Goal: Information Seeking & Learning: Learn about a topic

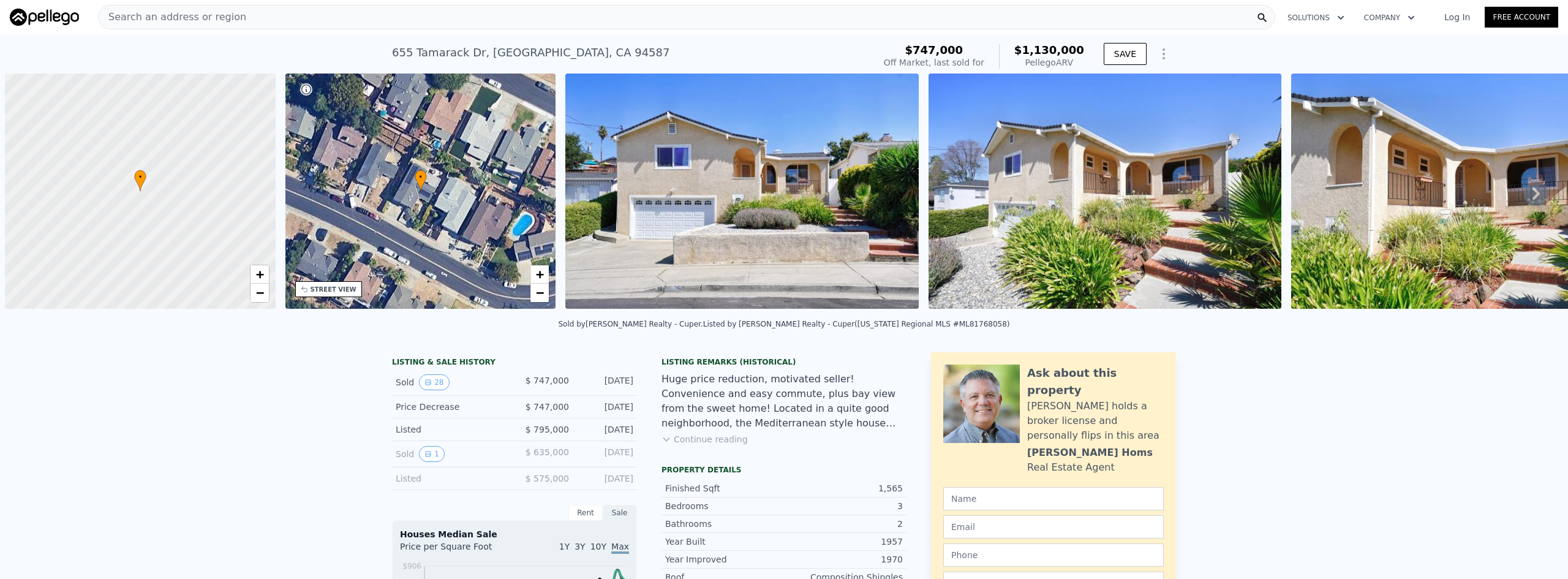
click at [304, 15] on div "Search an address or region" at bounding box center [687, 17] width 1177 height 25
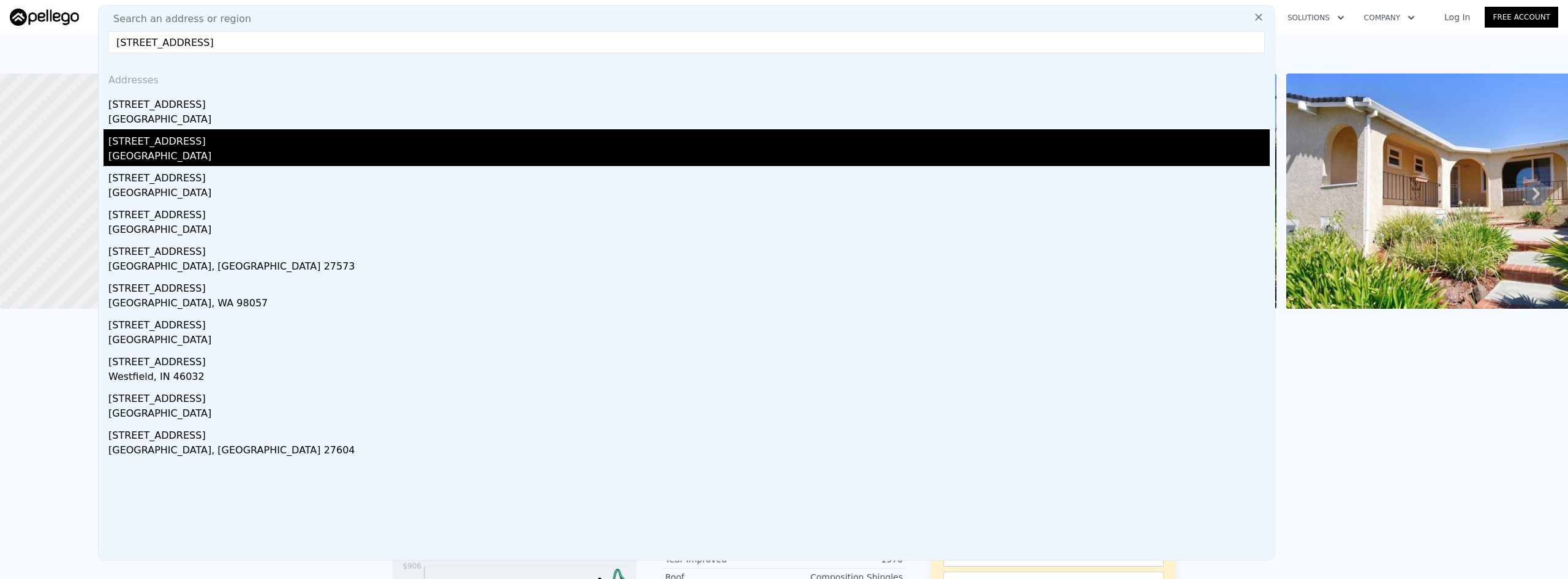
checkbox input "false"
checkbox input "true"
type input "$ 1,094,000"
type input "$ 221,176"
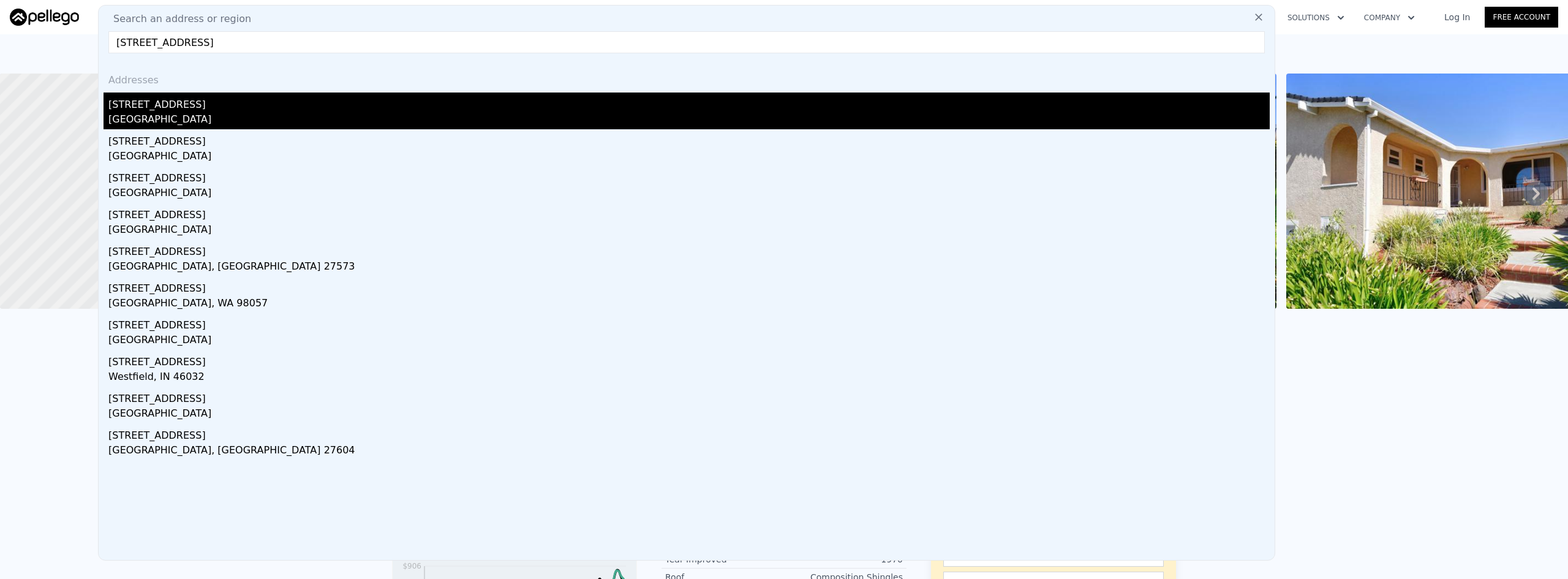
type input "[STREET_ADDRESS]"
click at [169, 119] on div "[GEOGRAPHIC_DATA]" at bounding box center [689, 120] width 1161 height 17
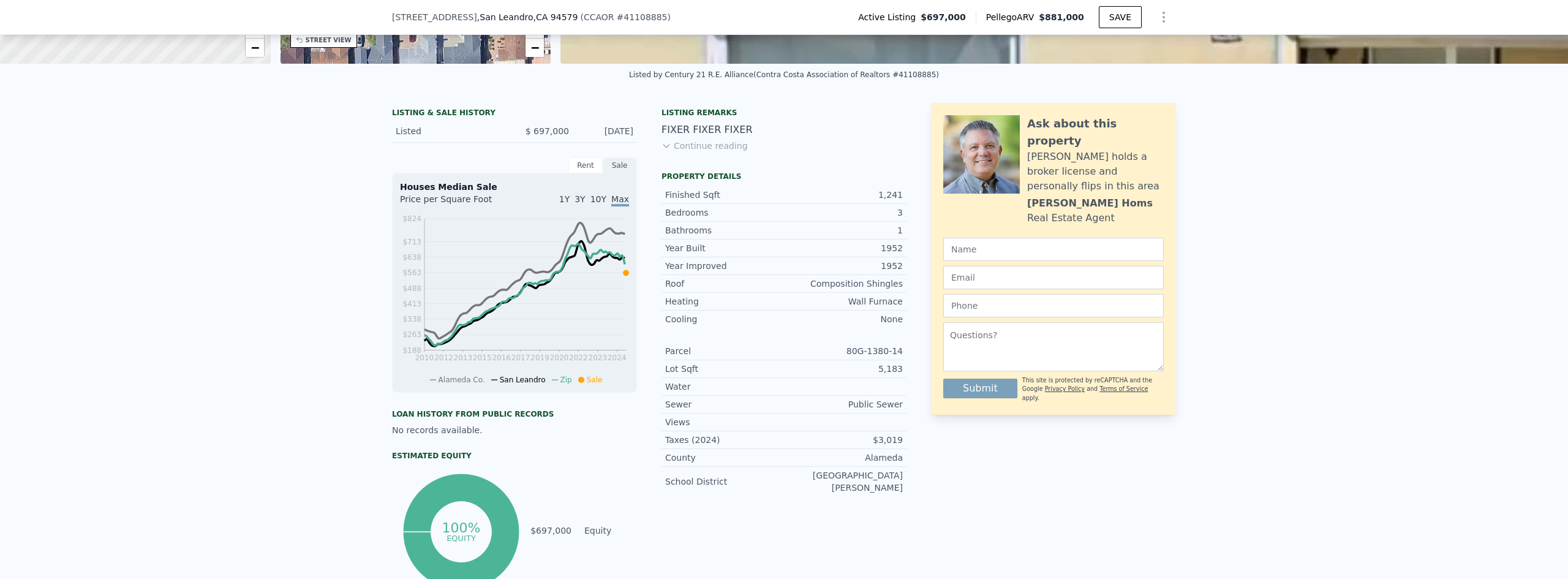
scroll to position [57, 0]
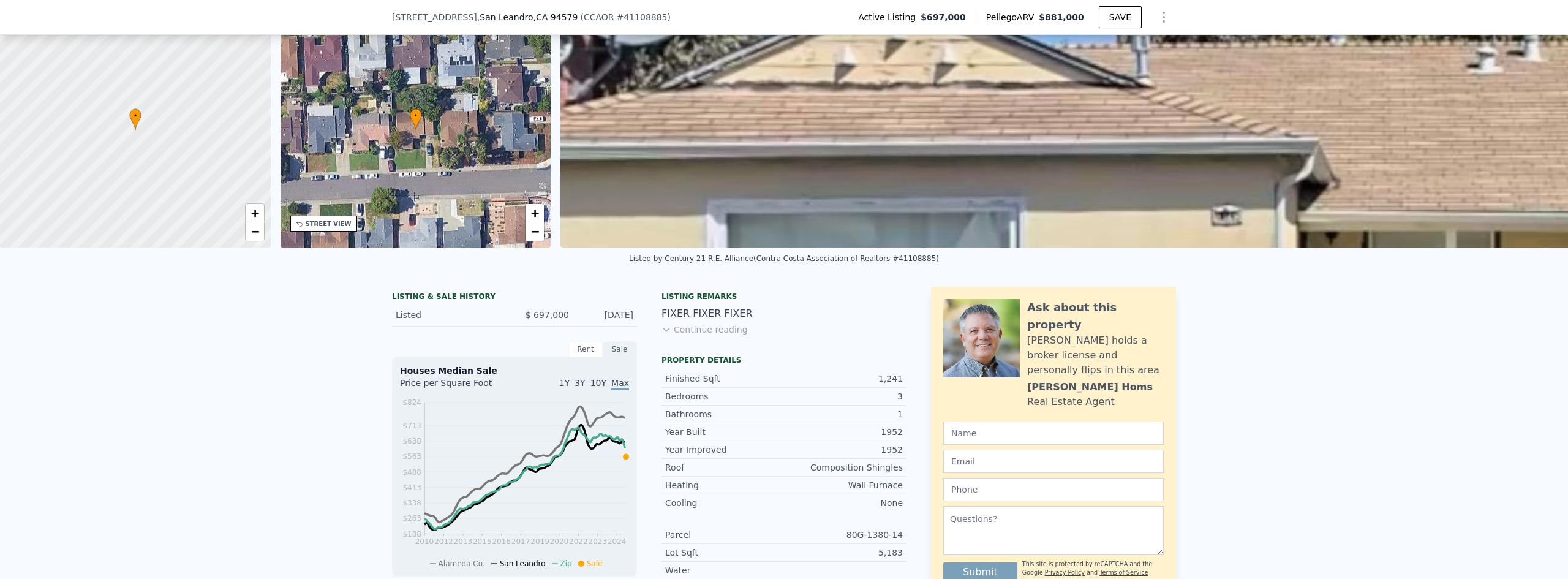
click at [704, 336] on button "Continue reading" at bounding box center [704, 329] width 86 height 12
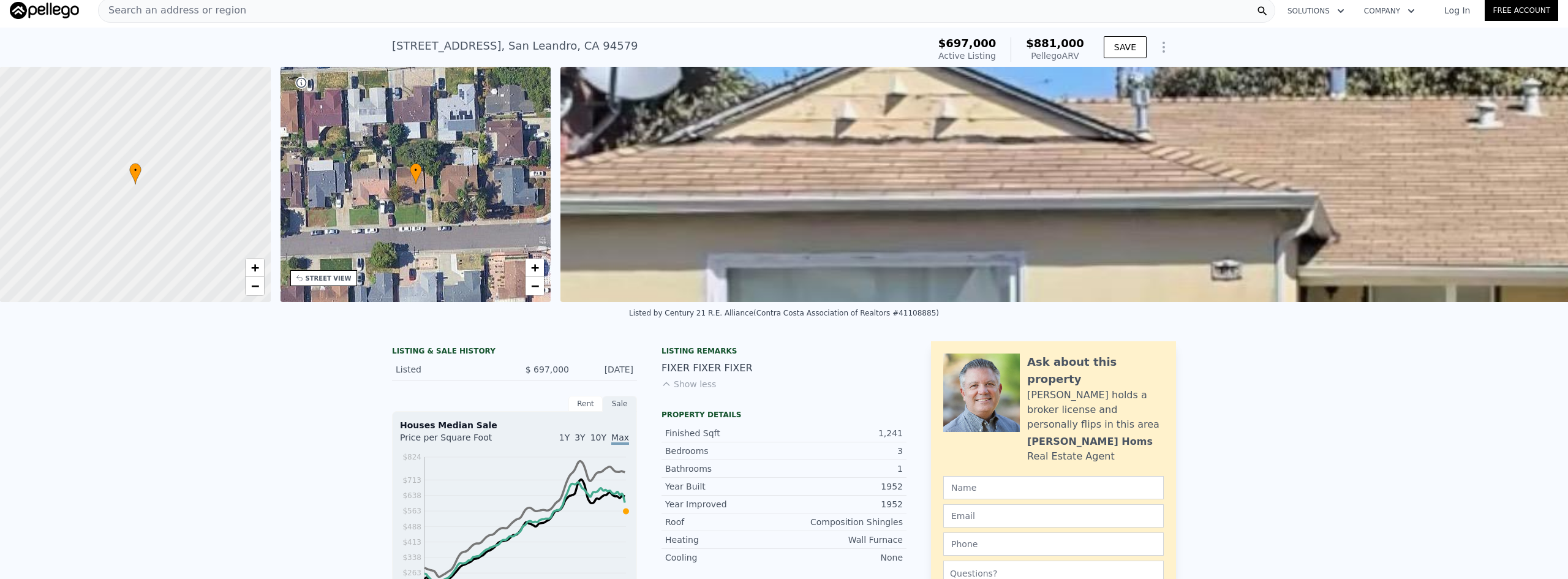
scroll to position [4, 0]
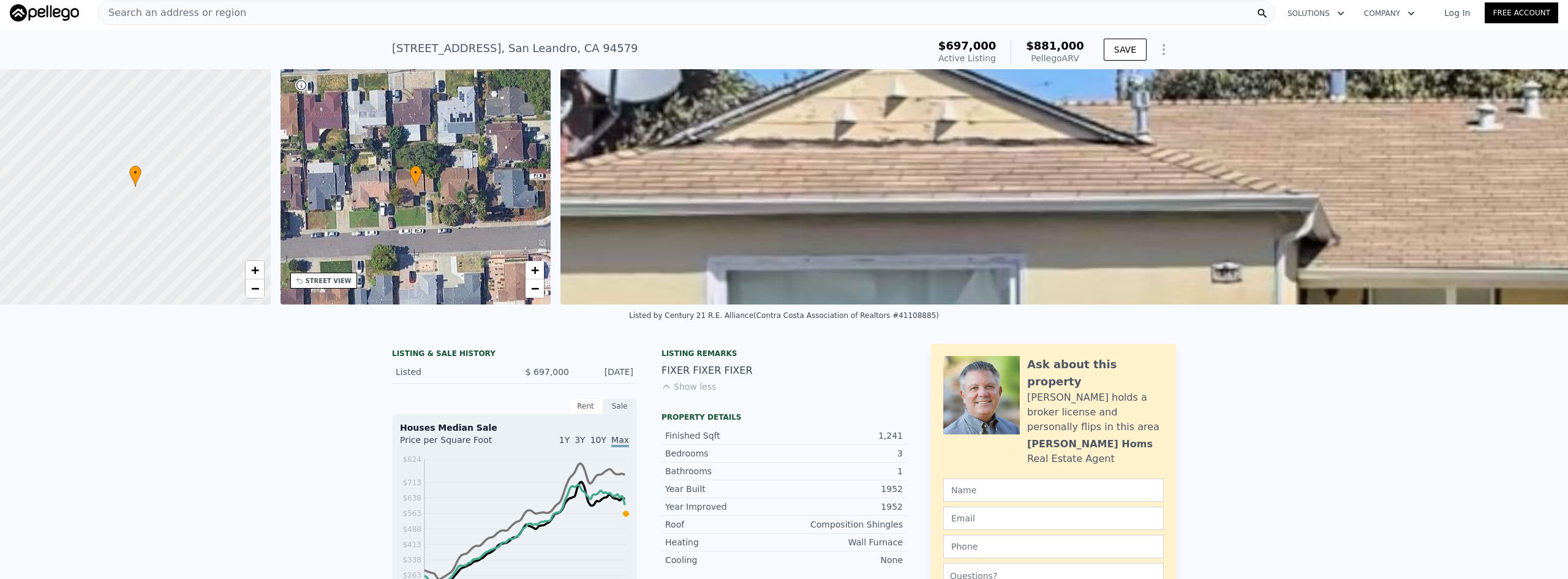
click at [460, 17] on div "Search an address or region" at bounding box center [687, 13] width 1177 height 25
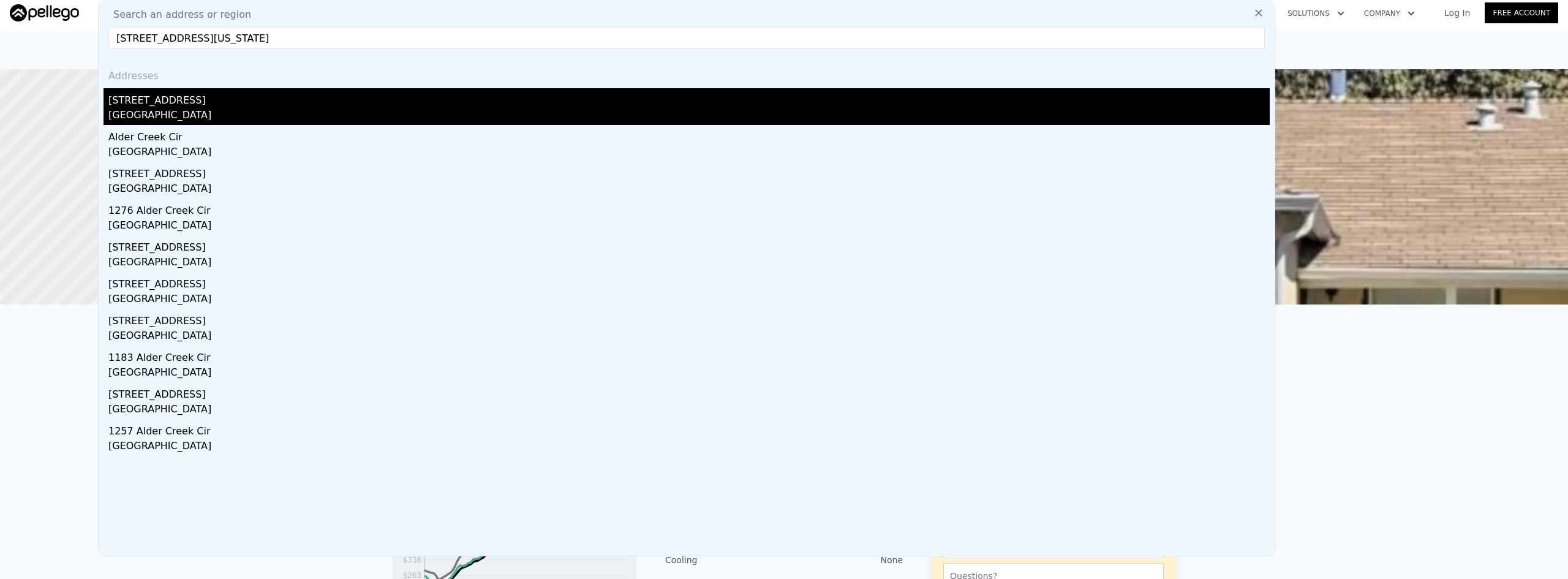
type input "[STREET_ADDRESS][US_STATE]"
click at [247, 100] on div "[STREET_ADDRESS]" at bounding box center [689, 97] width 1161 height 19
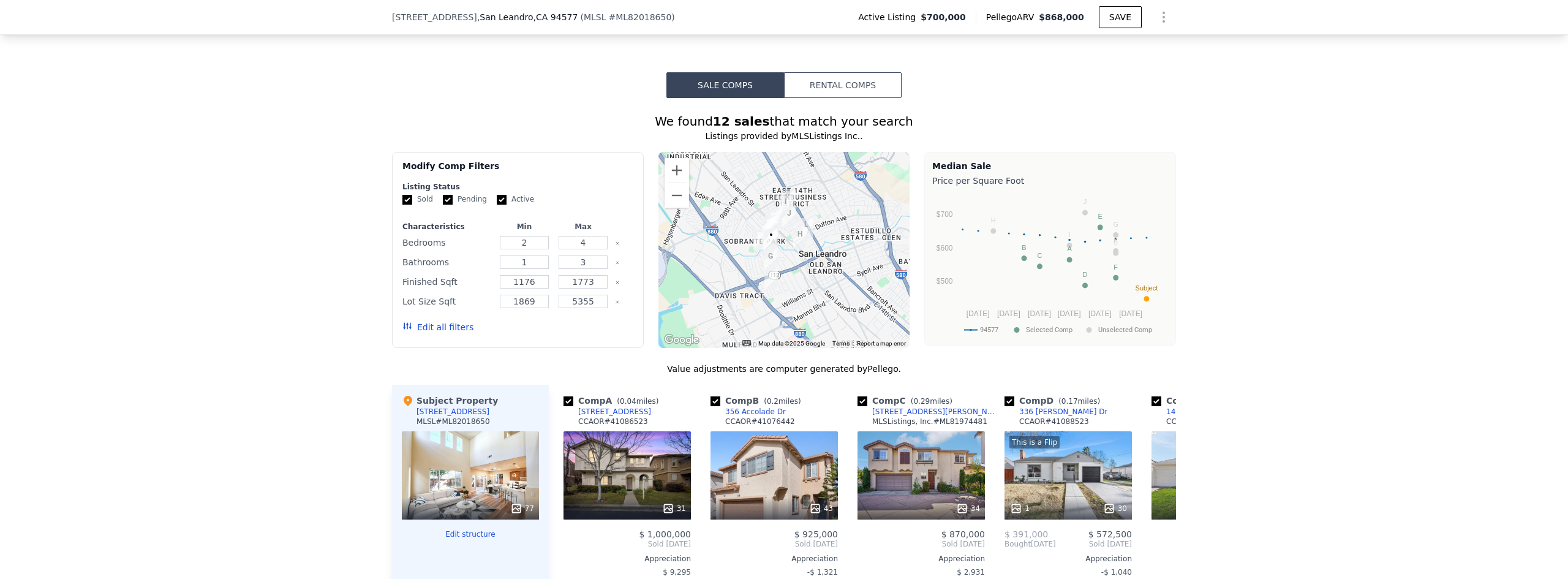
scroll to position [1470, 0]
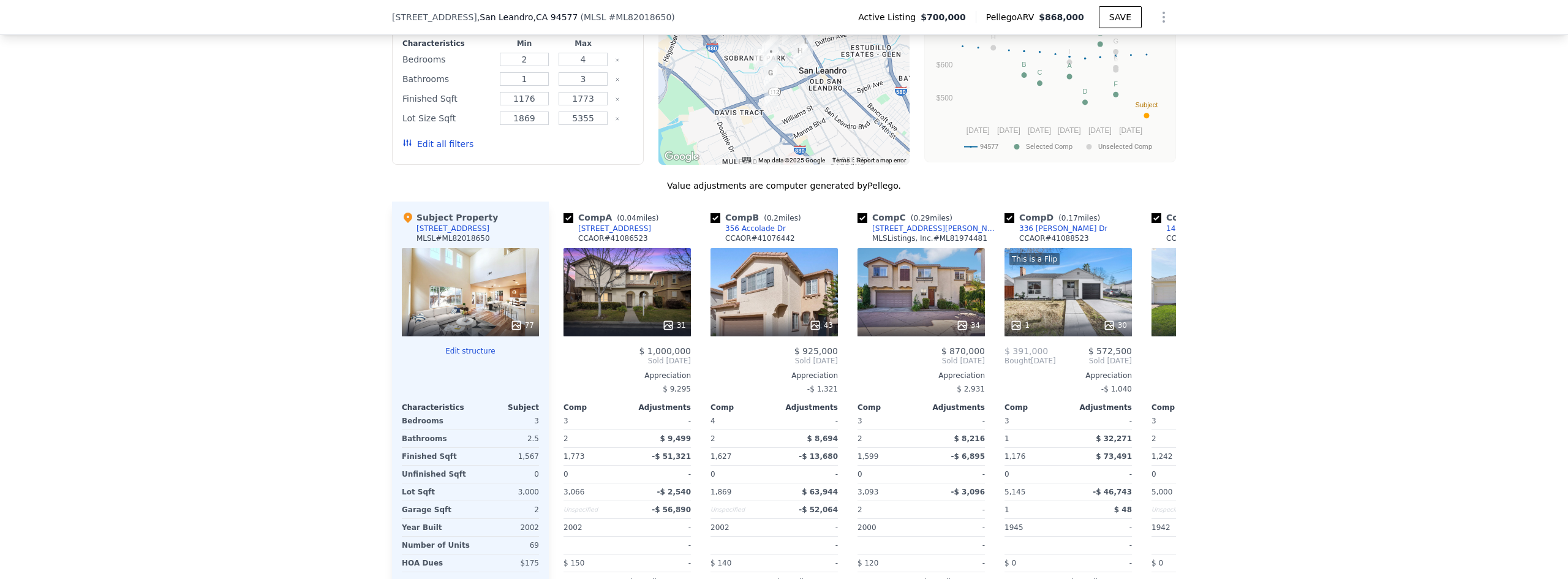
click at [175, 247] on div "We found 12 sales that match your search Listings provided by MLSListings Inc. …" at bounding box center [784, 284] width 1568 height 738
drag, startPoint x: 237, startPoint y: 480, endPoint x: 245, endPoint y: 474, distance: 10.0
type input "3"
type input "2"
type input "993"
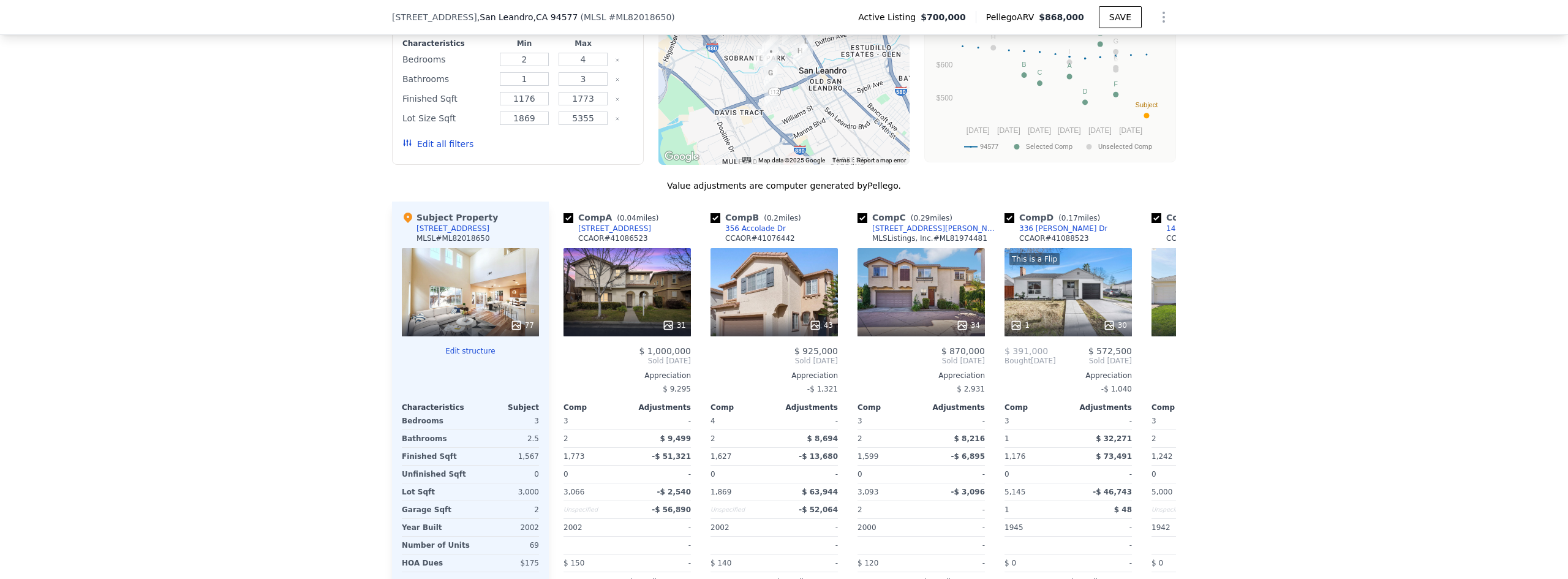
type input "1478"
type input "5040"
type input "8510"
type input "$ 881,000"
type input "6"
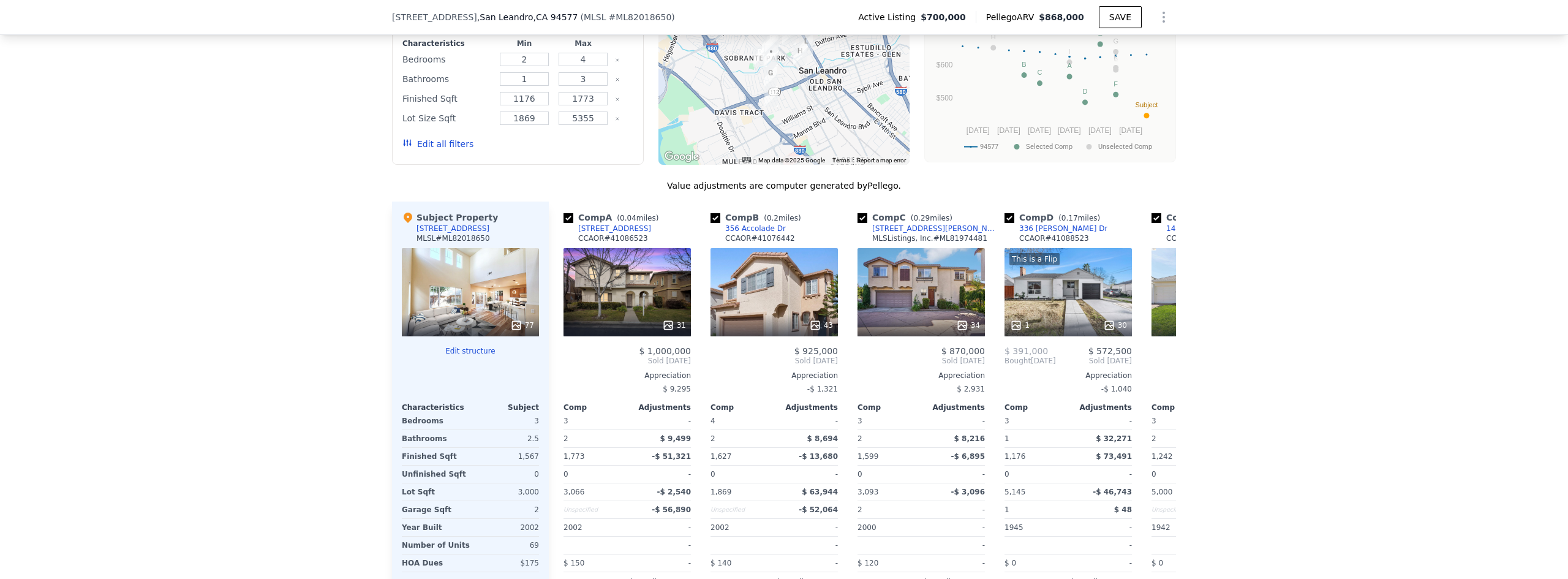
type input "$ 78,757"
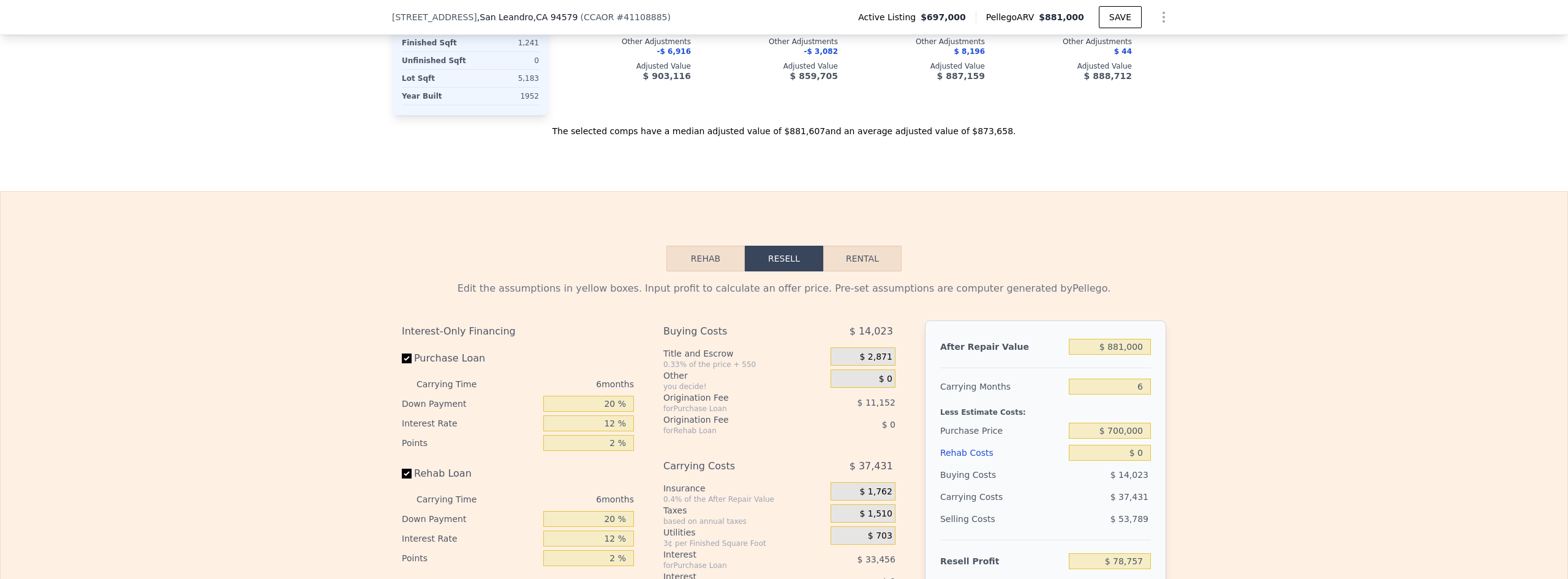
scroll to position [1144, 0]
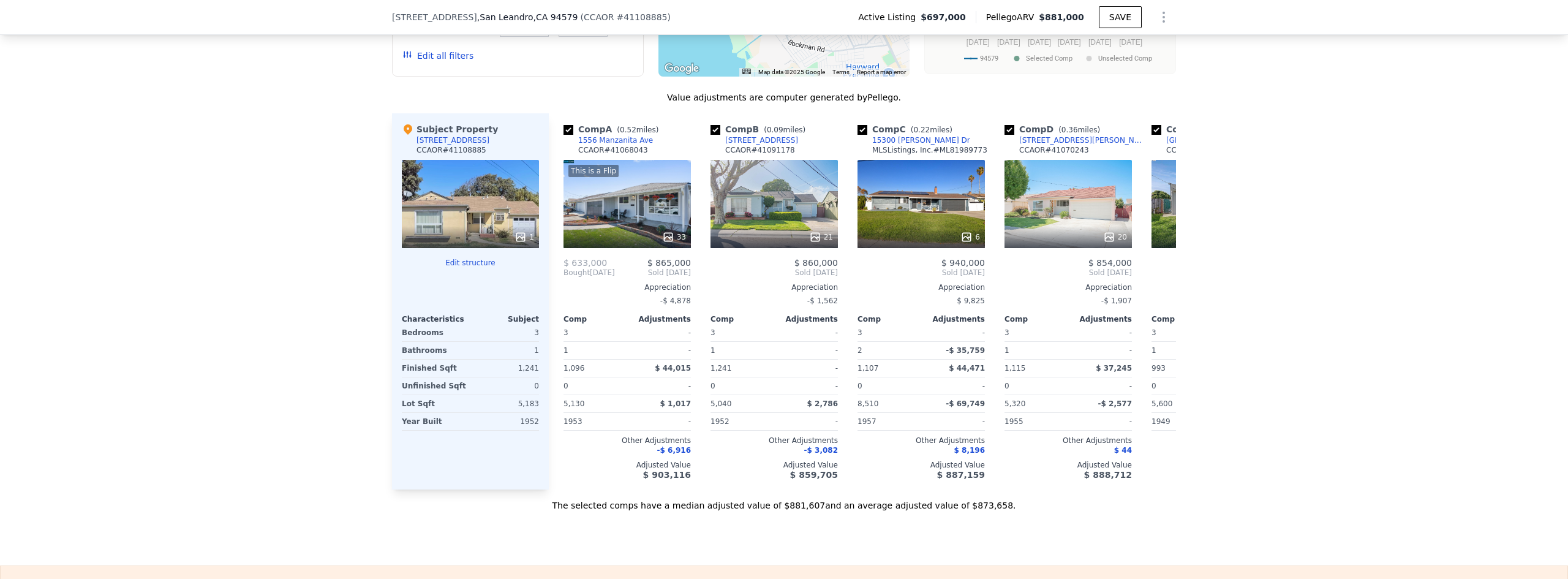
drag, startPoint x: 226, startPoint y: 312, endPoint x: 74, endPoint y: 1, distance: 346.2
click at [225, 312] on div "We found 12 sales that match your search Listings provided by Contra Costa Asso…" at bounding box center [784, 170] width 1568 height 685
type input "2"
type input "1161"
type input "1760"
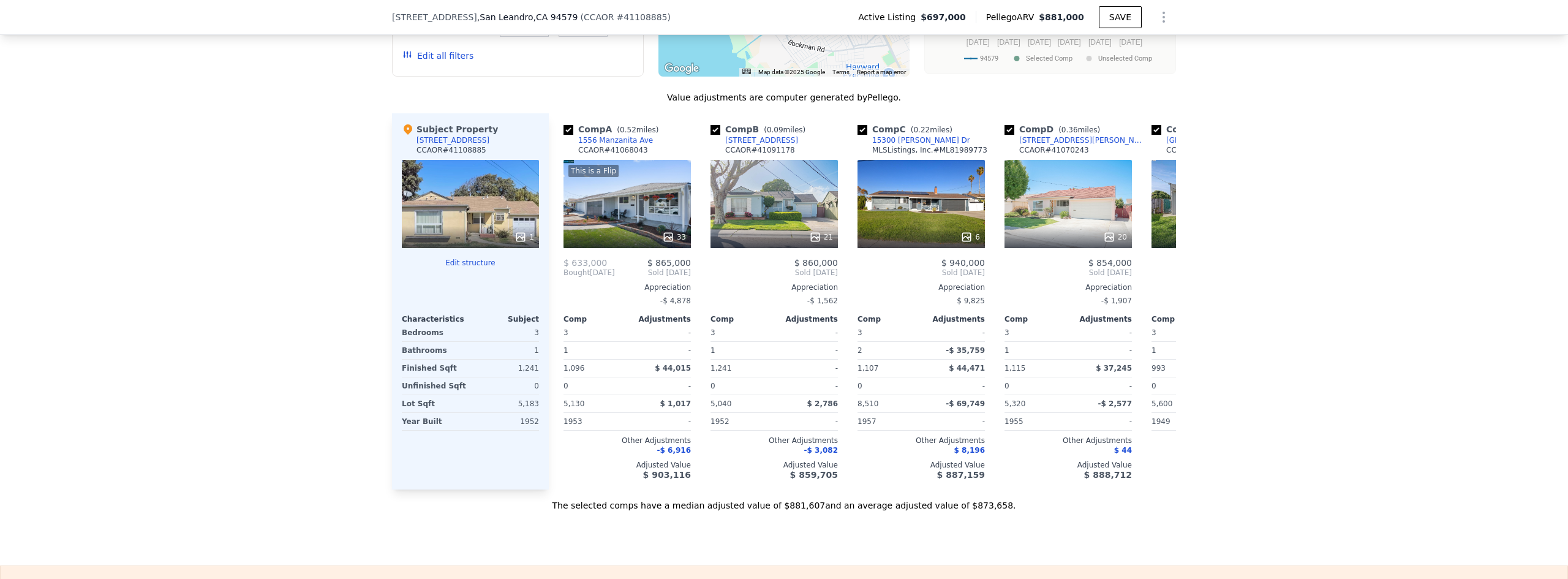
type input "5000"
type input "6500"
type input "$ 1,094,000"
type input "7"
type input "$ 221,176"
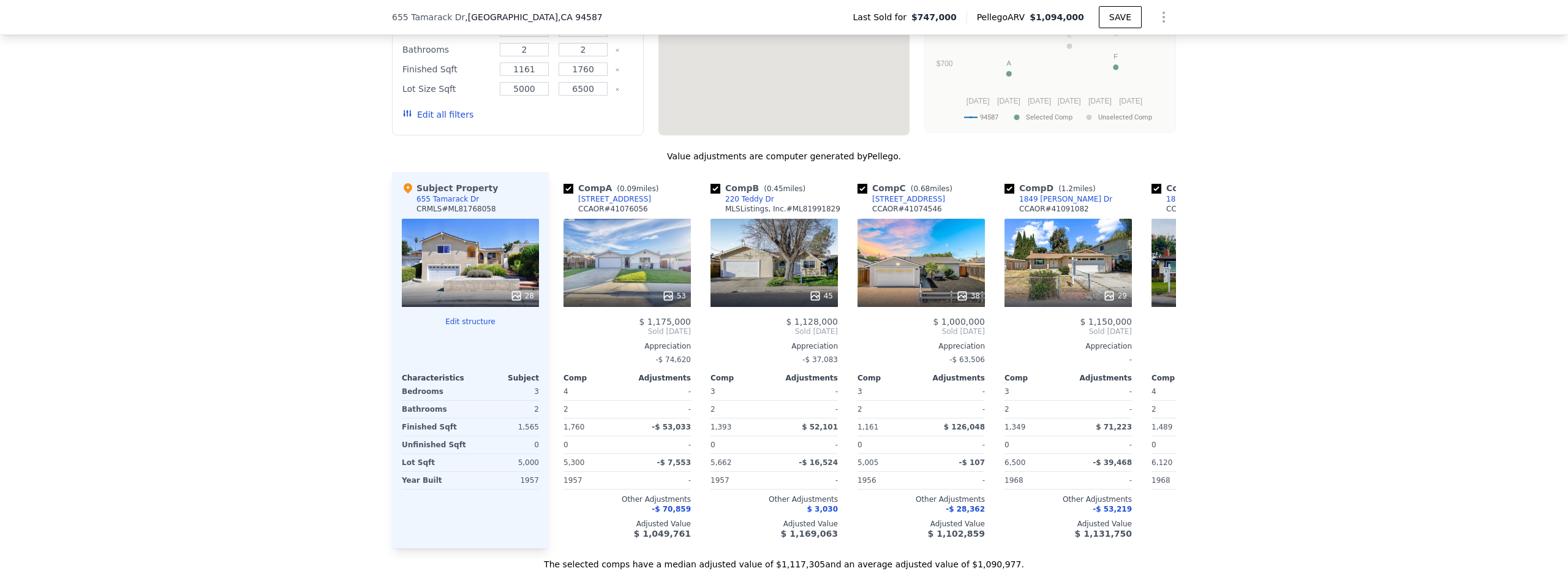
type input "2"
type input "1"
type input "4"
type input "1142"
type input "1905"
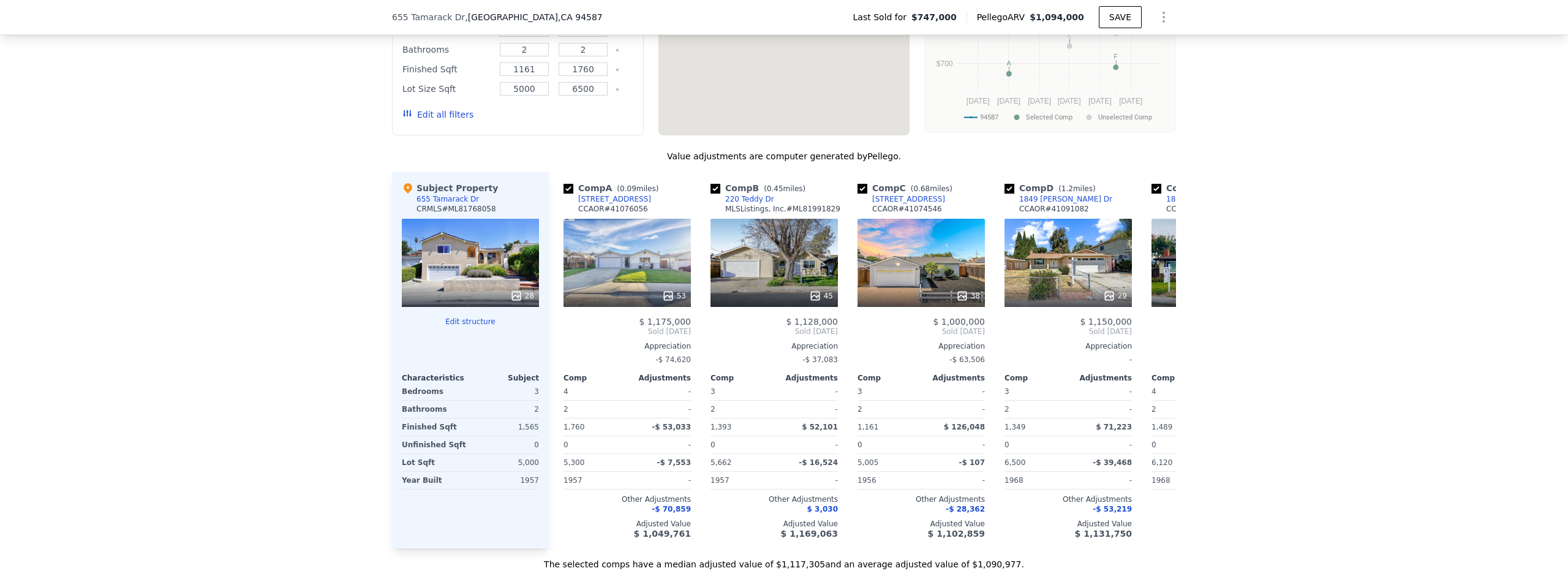
type input "2495"
type input "4046"
type input "$ 1,568,000"
type input "8"
type input "$ 15,154"
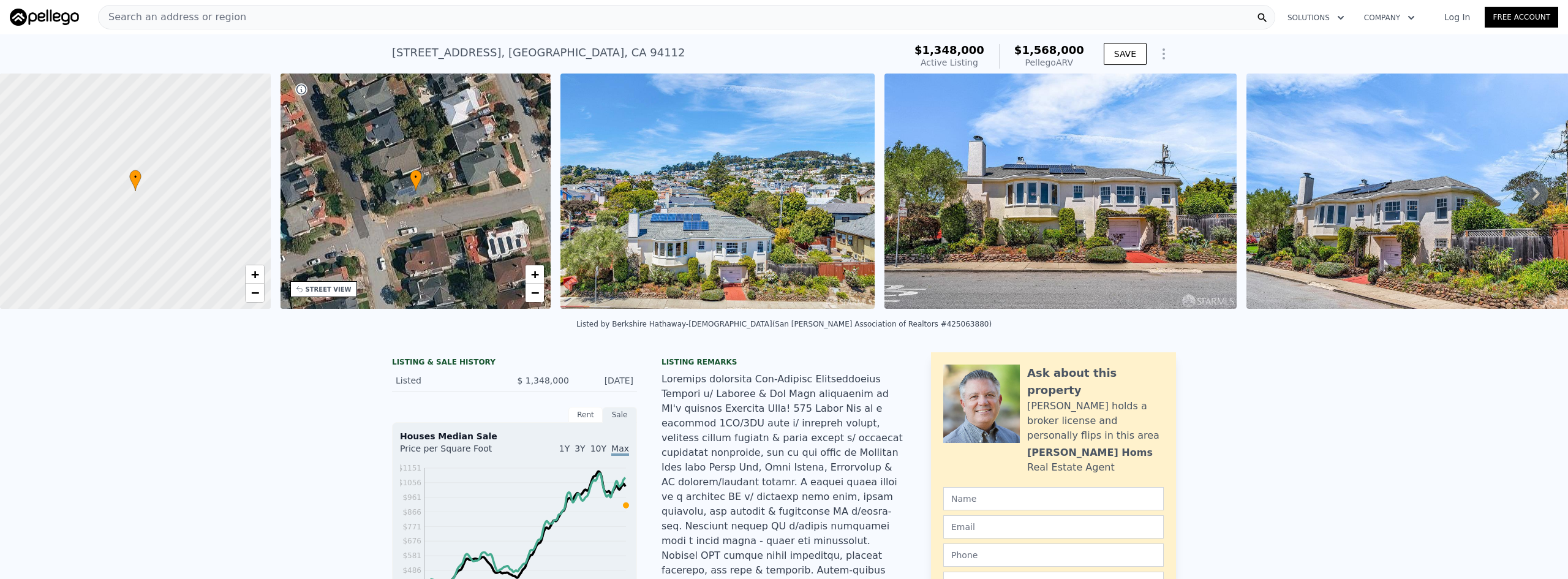
click at [447, 15] on div "Search an address or region" at bounding box center [687, 17] width 1177 height 25
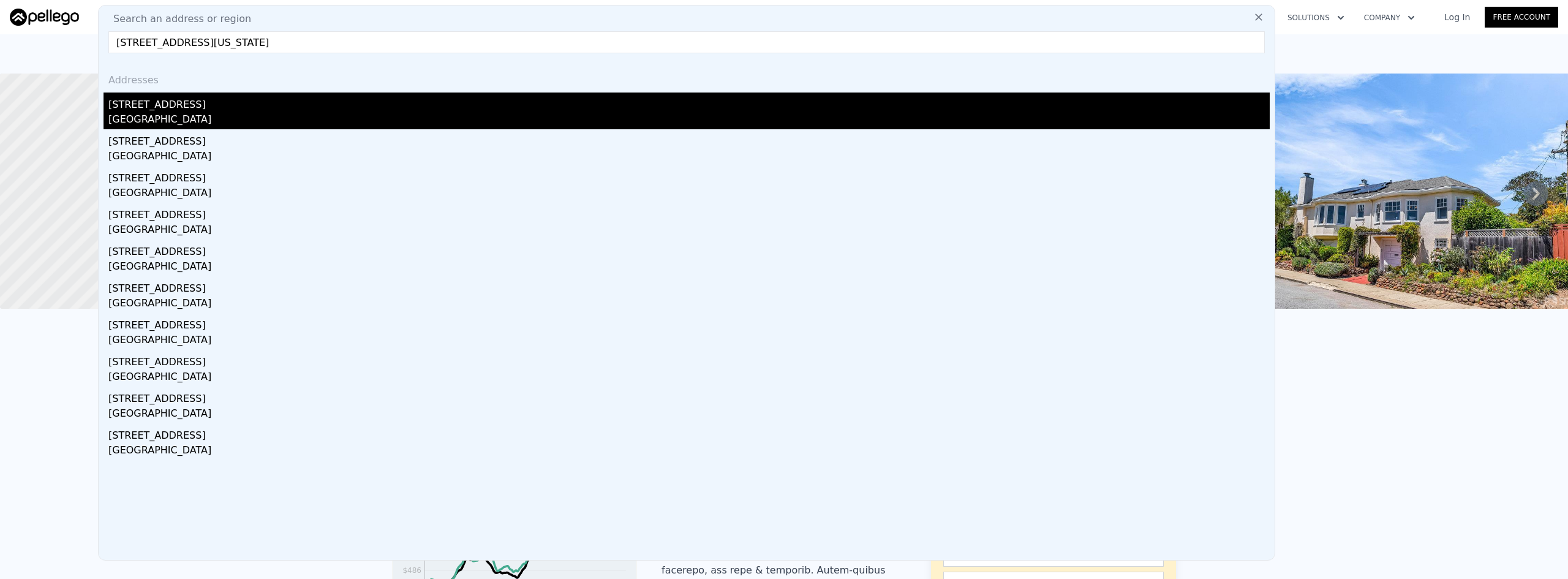
type input "[STREET_ADDRESS][US_STATE]"
click at [209, 120] on div "[GEOGRAPHIC_DATA]" at bounding box center [689, 120] width 1161 height 17
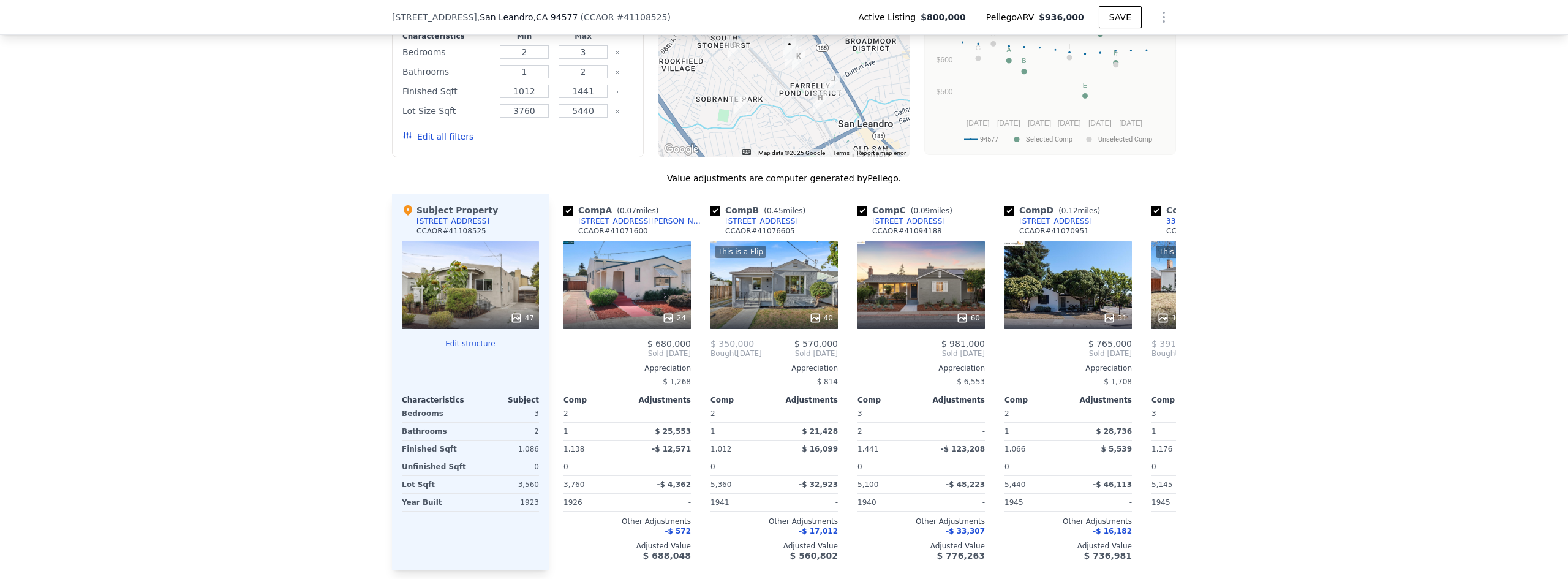
click at [229, 271] on div "We found 12 sales that match your search Listings provided by Contra Costa Asso…" at bounding box center [784, 250] width 1568 height 685
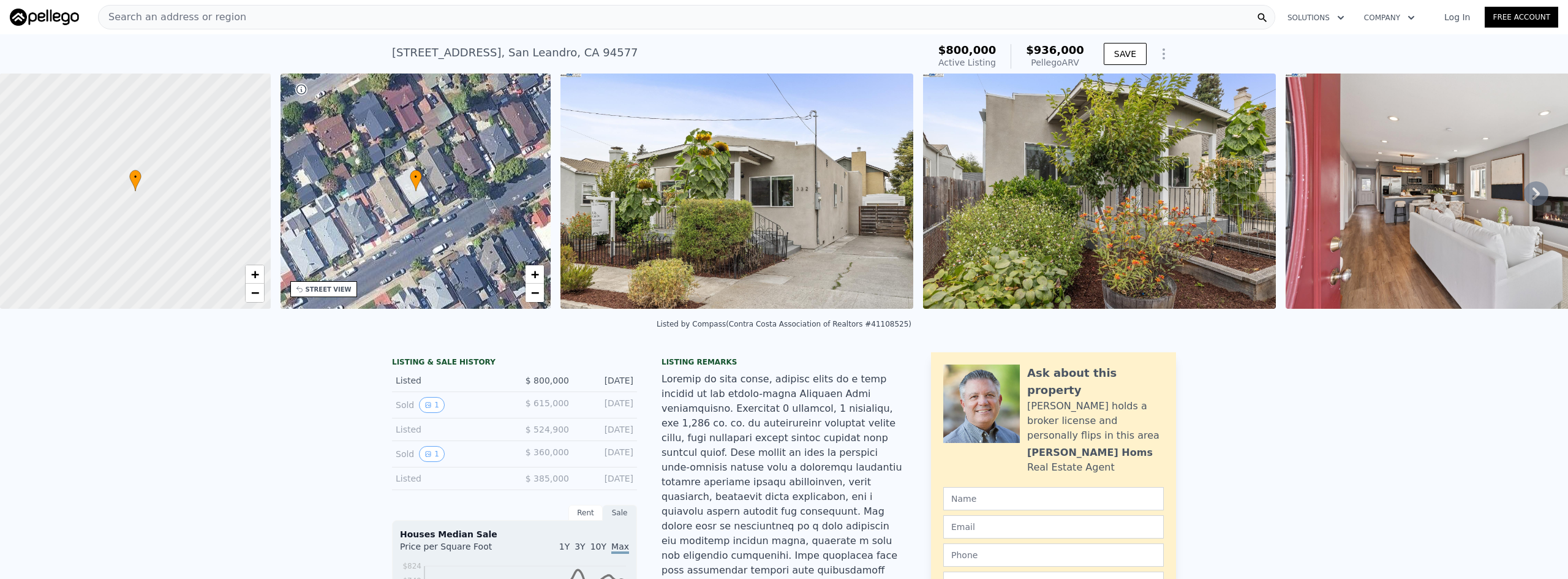
click at [407, 179] on div "• + −" at bounding box center [415, 191] width 270 height 235
click at [531, 271] on span "+" at bounding box center [534, 274] width 8 height 15
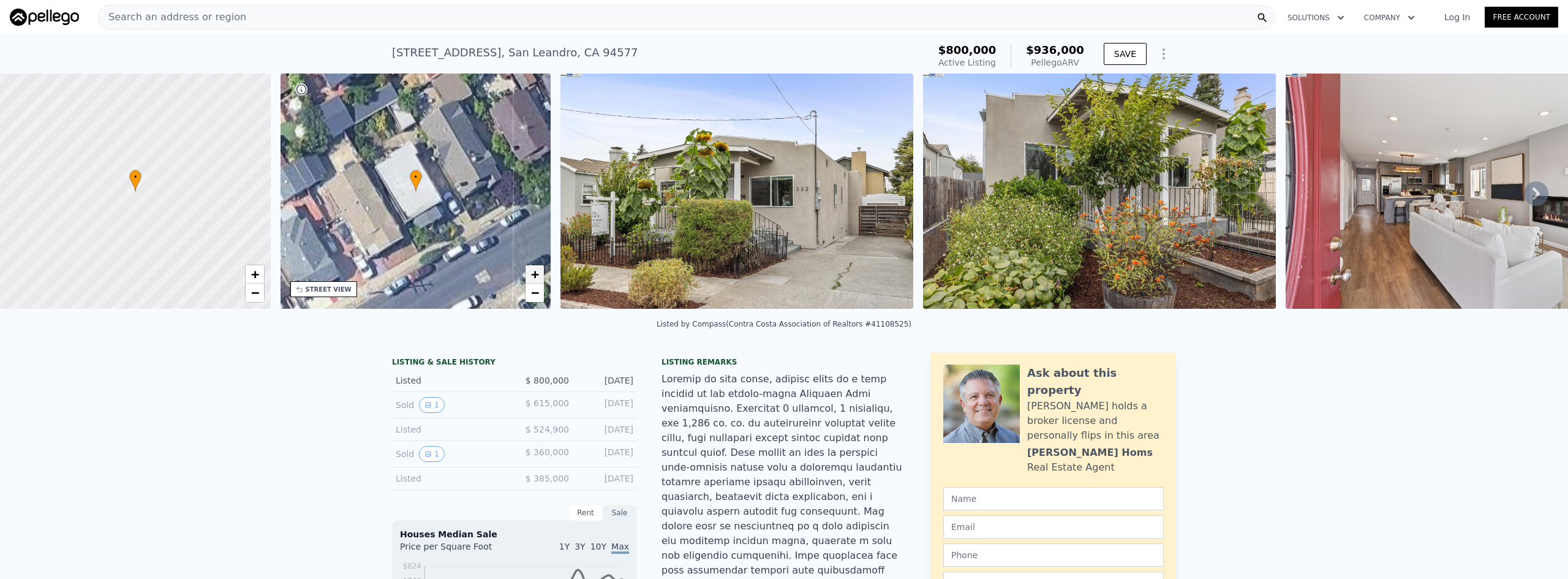
click at [531, 271] on span "+" at bounding box center [534, 274] width 8 height 15
click at [301, 292] on icon at bounding box center [301, 289] width 10 height 10
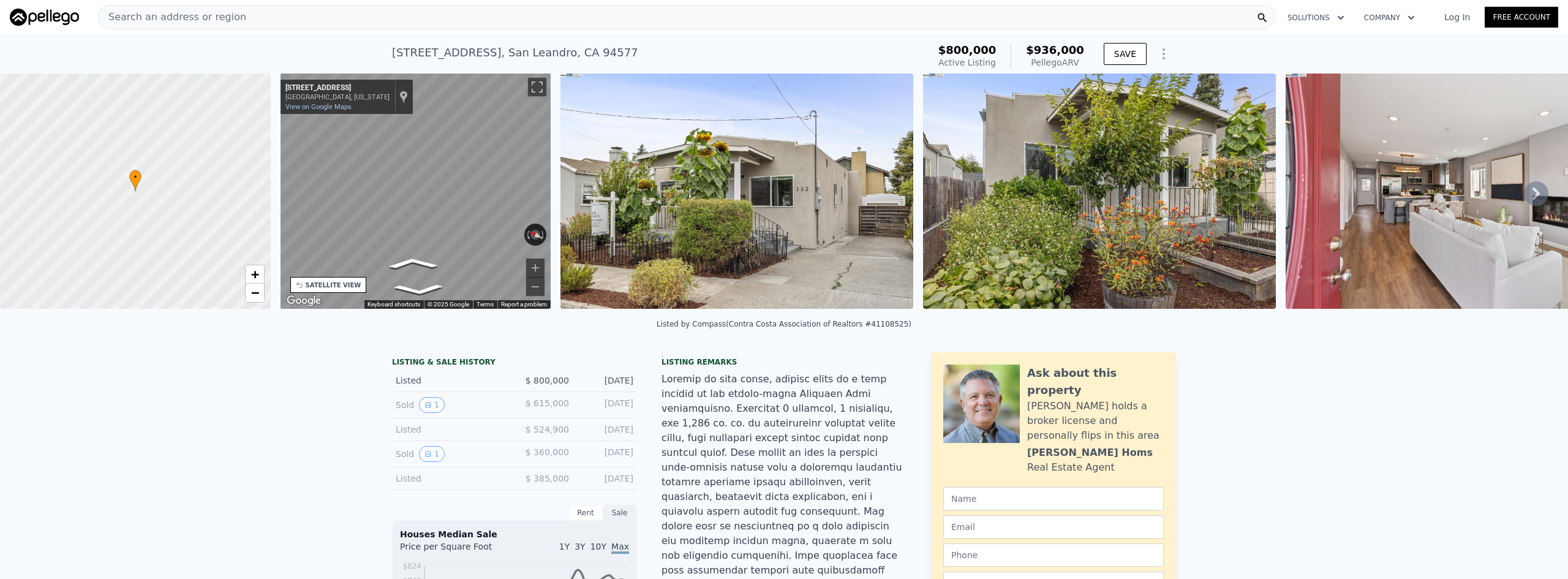
click at [260, 209] on div "• + − • + − STREET VIEW ← Move left → Move right ↑ Move up ↓ Move down + Zoom i…" at bounding box center [784, 193] width 1568 height 239
click at [238, 176] on div "• + − • + − STREET VIEW ← Move left → Move right ↑ Move up ↓ Move down + Zoom i…" at bounding box center [784, 193] width 1568 height 239
click at [266, 192] on div "• + − • + − STREET VIEW ← Move left → Move right ↑ Move up ↓ Move down + Zoom i…" at bounding box center [784, 193] width 1568 height 239
click at [267, 197] on div "• + − • + − STREET VIEW ← Move left → Move right ↑ Move up ↓ Move down + Zoom i…" at bounding box center [784, 193] width 1568 height 239
click at [612, 201] on div "• + − • + − STREET VIEW ← Move left → Move right ↑ Move up ↓ Move down + Zoom i…" at bounding box center [784, 193] width 1568 height 239
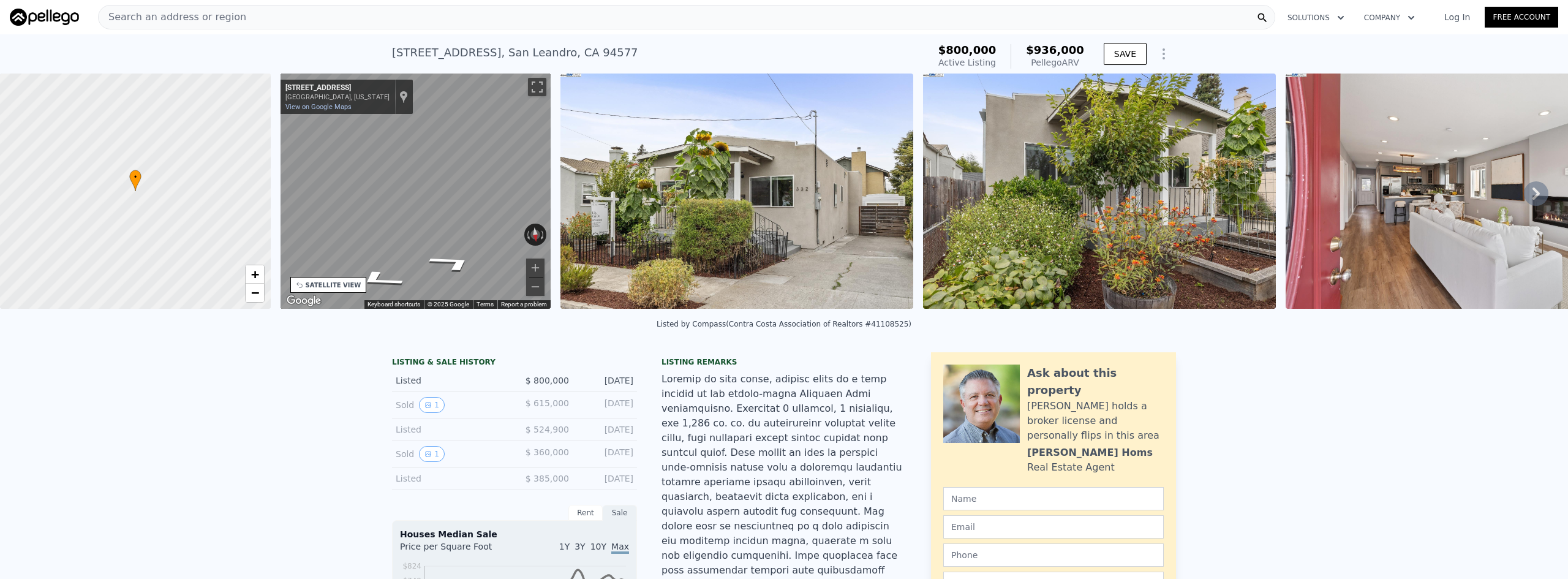
click at [115, 208] on div "• + − • + − STREET VIEW ← Move left → Move right ↑ Move up ↓ Move down + Zoom i…" at bounding box center [784, 193] width 1568 height 239
click at [165, 222] on div "• + − • + − STREET VIEW ← Move left → Move right ↑ Move up ↓ Move down + Zoom i…" at bounding box center [784, 193] width 1568 height 239
click at [242, 187] on div "• + − • + − STREET VIEW ← Move left → Move right ↑ Move up ↓ Move down + Zoom i…" at bounding box center [784, 193] width 1568 height 239
click at [265, 189] on div "• + − • + − STREET VIEW ← Move left → Move right ↑ Move up ↓ Move down + Zoom i…" at bounding box center [784, 193] width 1568 height 239
click at [203, 189] on div "• + − • + − STREET VIEW ← Move left → Move right ↑ Move up ↓ Move down + Zoom i…" at bounding box center [784, 193] width 1568 height 239
